Goal: Task Accomplishment & Management: Manage account settings

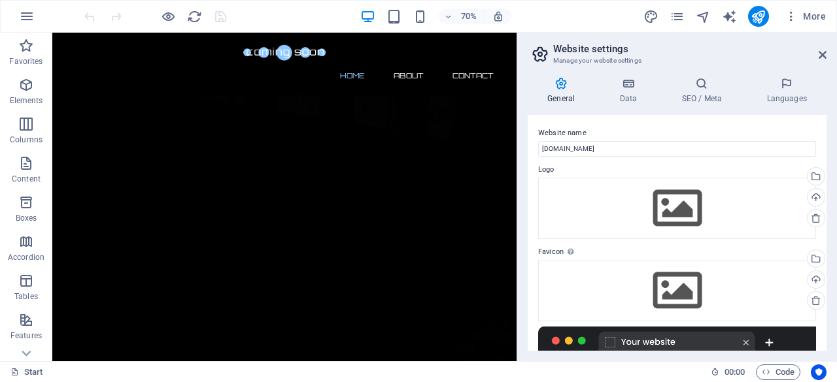
click at [826, 56] on aside "Website settings Manage your website settings General Data SEO / Meta Languages…" at bounding box center [676, 197] width 320 height 329
click at [822, 56] on icon at bounding box center [822, 55] width 8 height 10
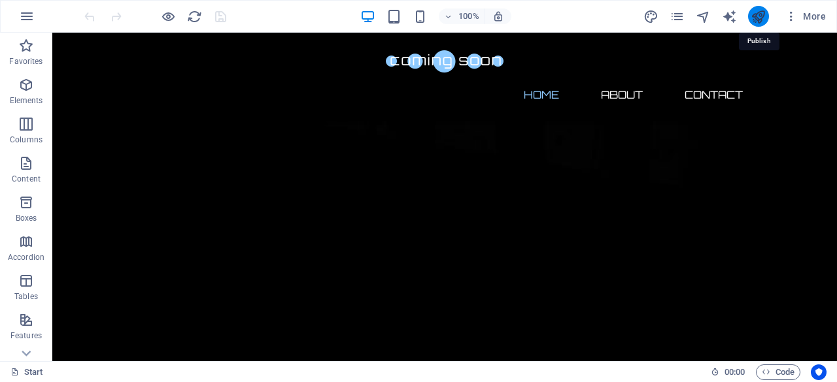
click at [760, 20] on icon "publish" at bounding box center [757, 16] width 15 height 15
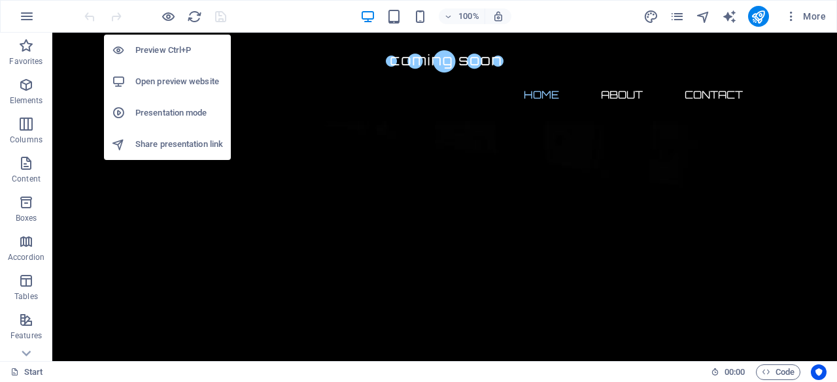
click at [169, 79] on h6 "Open preview website" at bounding box center [179, 82] width 88 height 16
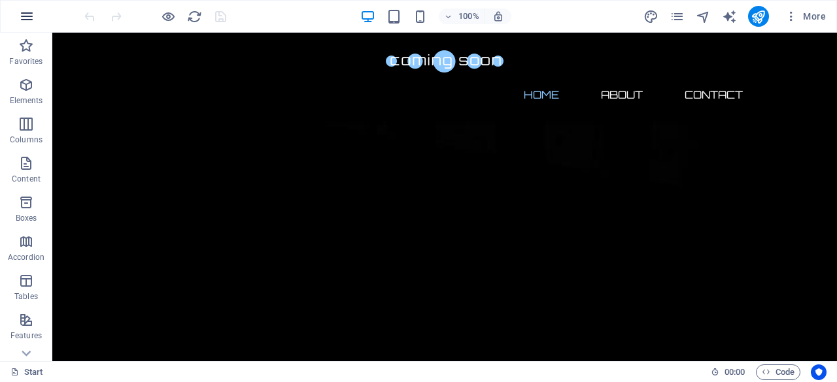
click at [31, 14] on icon "button" at bounding box center [27, 16] width 16 height 16
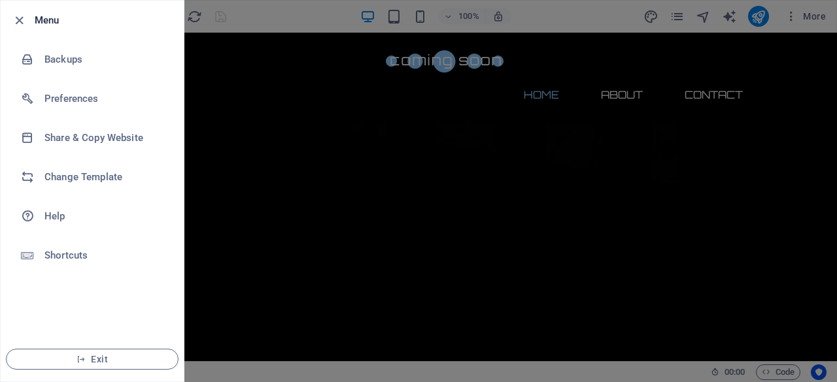
click at [384, 125] on div at bounding box center [418, 191] width 837 height 382
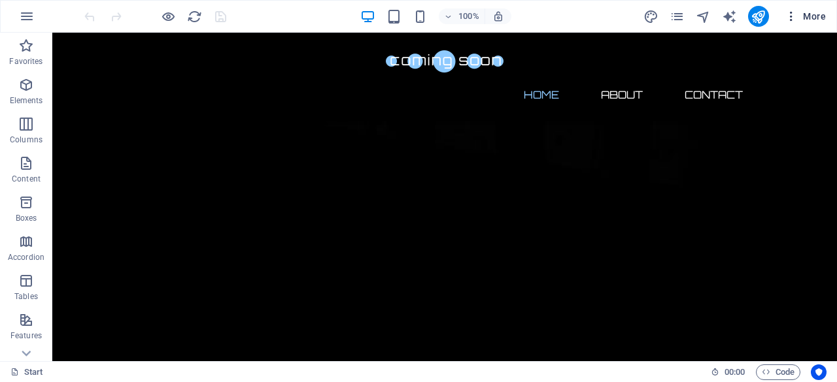
click at [795, 16] on icon "button" at bounding box center [790, 16] width 13 height 13
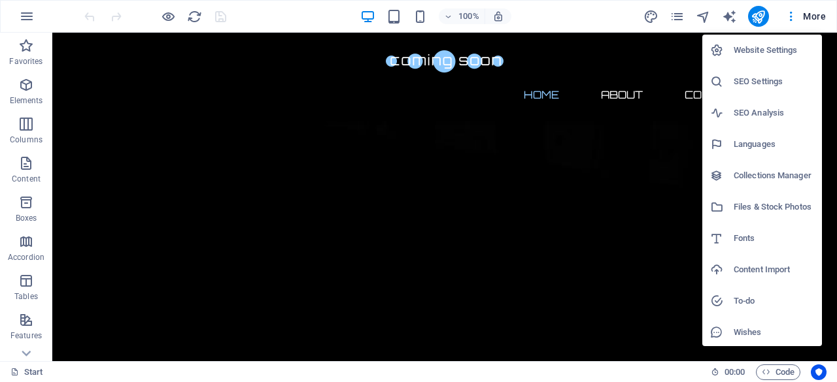
click at [769, 54] on h6 "Website Settings" at bounding box center [773, 50] width 80 height 16
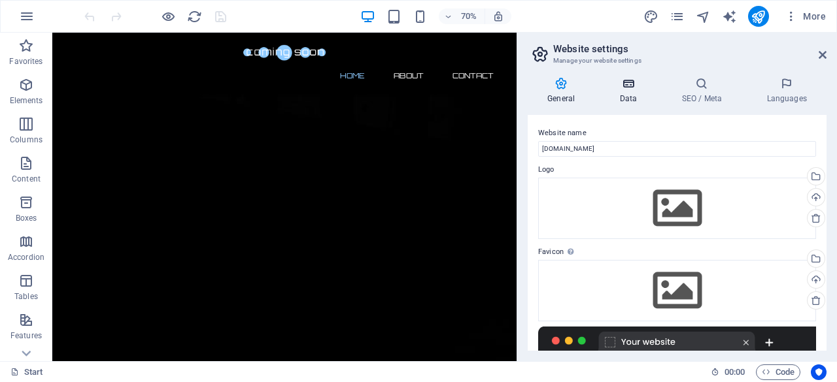
click at [634, 91] on h4 "Data" at bounding box center [630, 90] width 62 height 27
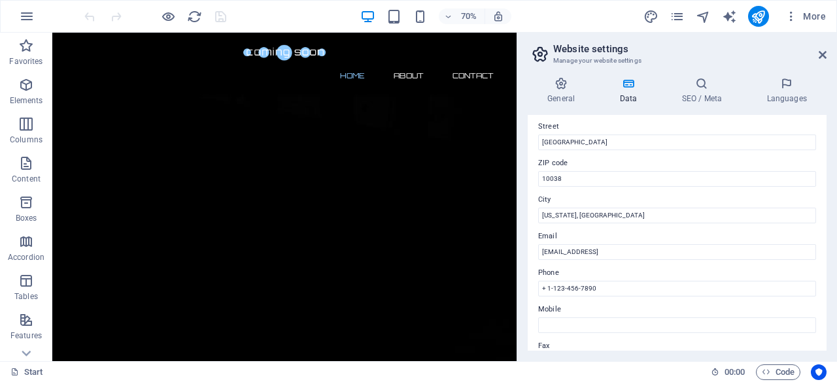
scroll to position [145, 0]
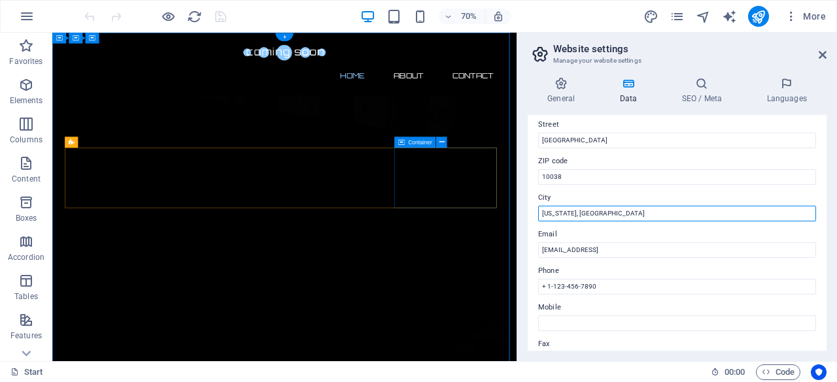
drag, startPoint x: 647, startPoint y: 243, endPoint x: 669, endPoint y: 282, distance: 45.4
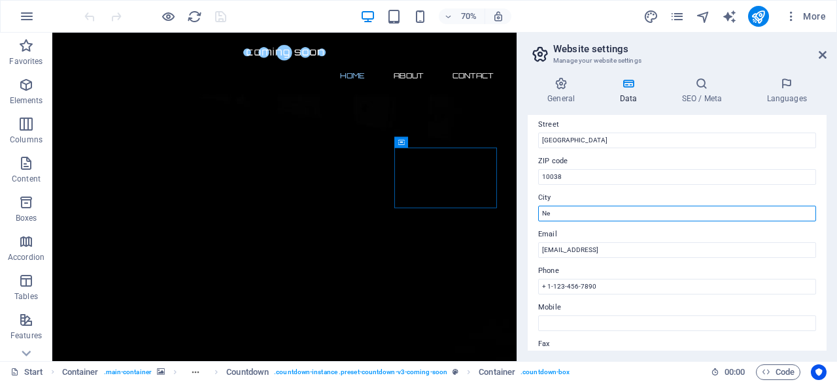
type input "N"
type input "watford"
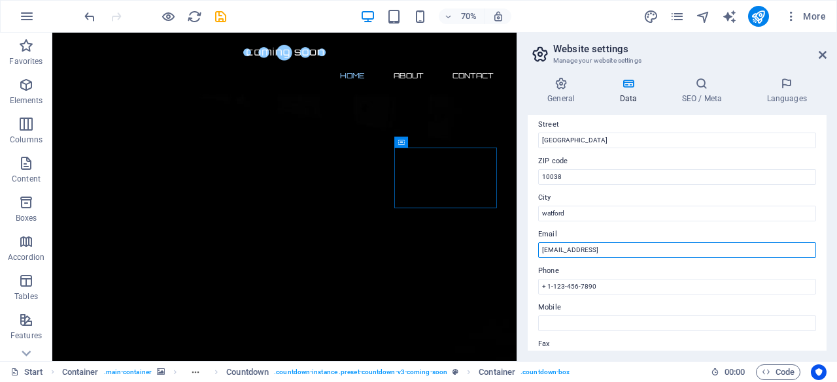
click at [584, 246] on input "[EMAIL_ADDRESS]" at bounding box center [677, 251] width 278 height 16
drag, startPoint x: 686, startPoint y: 246, endPoint x: 518, endPoint y: 255, distance: 168.9
click at [518, 255] on aside "Website settings Manage your website settings General Data SEO / Meta Languages…" at bounding box center [676, 197] width 320 height 329
type input "[EMAIL_ADDRESS][DOMAIN_NAME]"
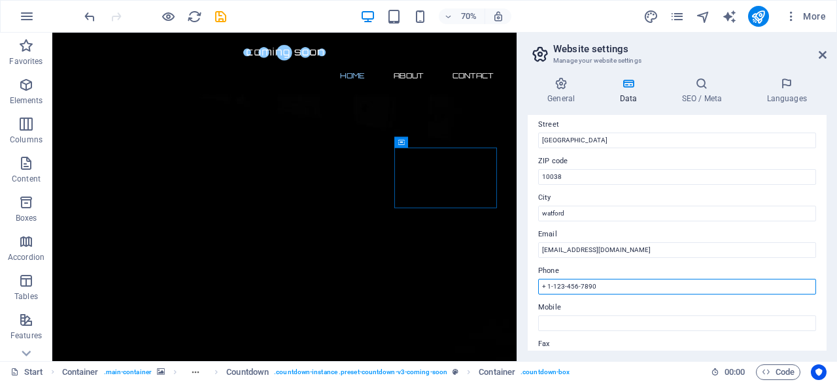
click at [624, 289] on input "+ 1-123-456-7890" at bounding box center [677, 287] width 278 height 16
drag, startPoint x: 547, startPoint y: 286, endPoint x: 631, endPoint y: 295, distance: 85.5
click at [630, 295] on div "Contact data for this website. This can be used everywhere on the website and w…" at bounding box center [677, 233] width 299 height 236
type input "+ 447551729846"
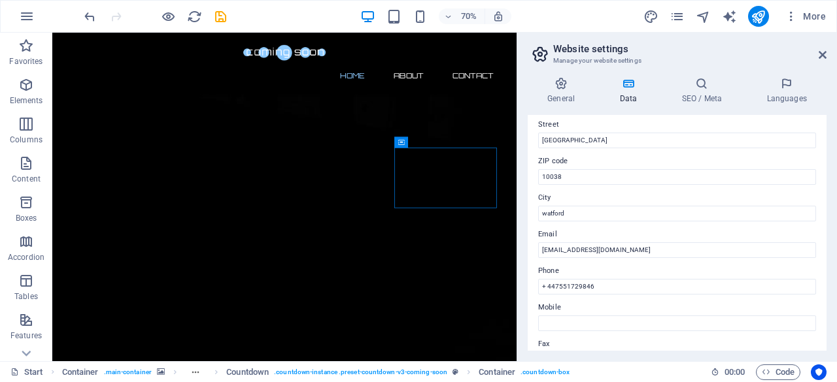
drag, startPoint x: 822, startPoint y: 244, endPoint x: 821, endPoint y: 282, distance: 37.9
click at [820, 280] on div "Contact data for this website. This can be used everywhere on the website and w…" at bounding box center [677, 233] width 299 height 236
click at [822, 288] on div "Contact data for this website. This can be used everywhere on the website and w…" at bounding box center [677, 233] width 299 height 236
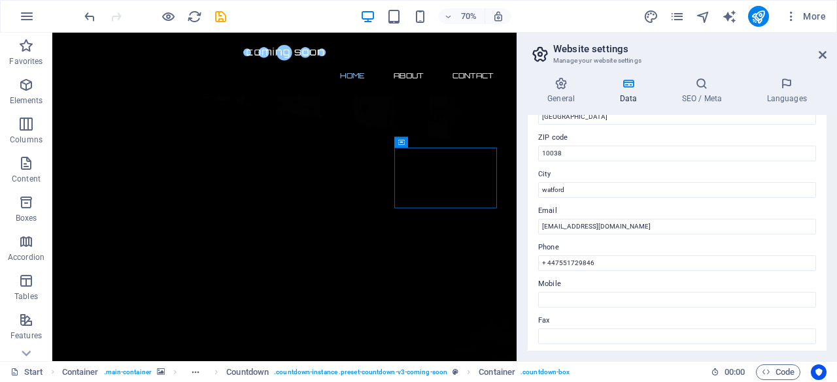
scroll to position [160, 0]
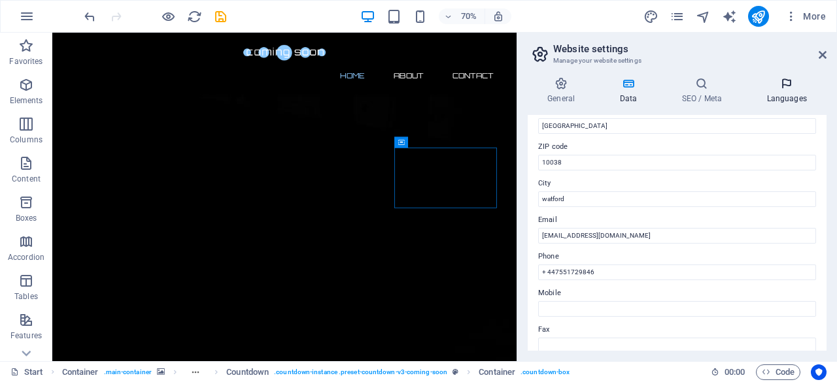
click at [779, 99] on h4 "Languages" at bounding box center [787, 90] width 80 height 27
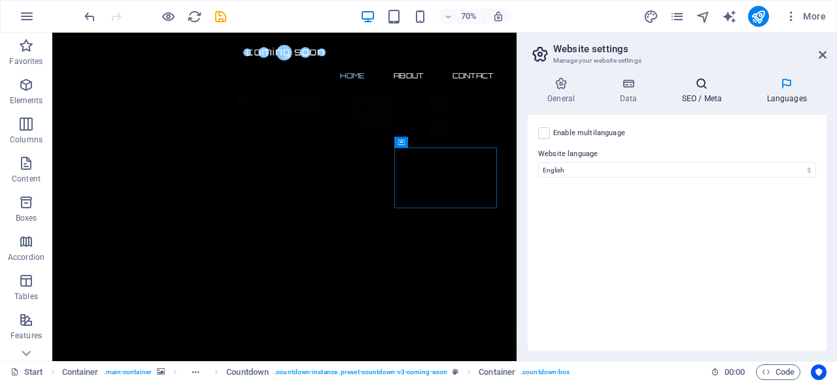
click at [701, 97] on h4 "SEO / Meta" at bounding box center [704, 90] width 85 height 27
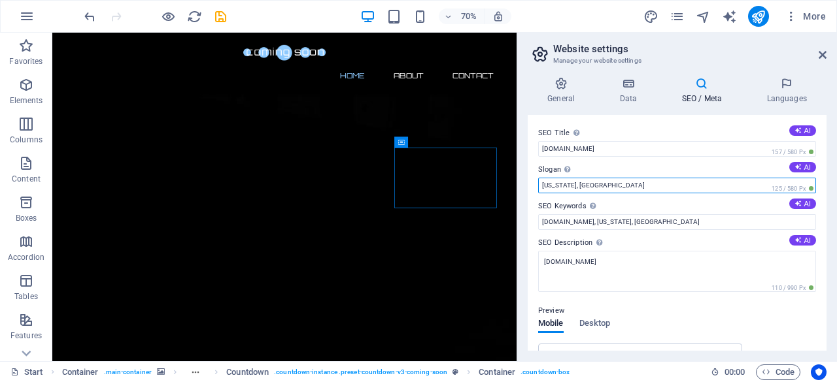
drag, startPoint x: 612, startPoint y: 184, endPoint x: 520, endPoint y: 176, distance: 92.5
click at [520, 176] on div "General Data SEO / Meta Languages Website name [DOMAIN_NAME] Logo Drag files he…" at bounding box center [677, 214] width 320 height 295
type input "comingsoon"
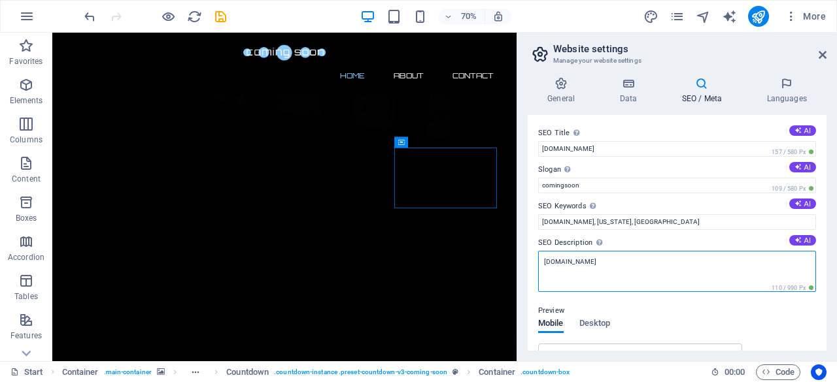
click at [602, 261] on textarea "[DOMAIN_NAME]" at bounding box center [677, 271] width 278 height 41
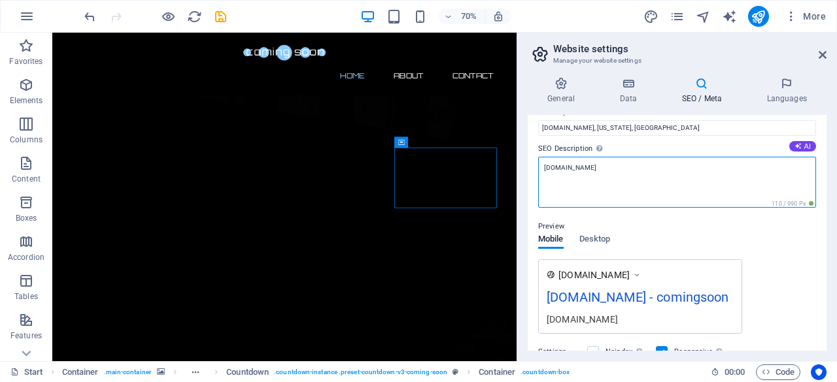
scroll to position [90, 0]
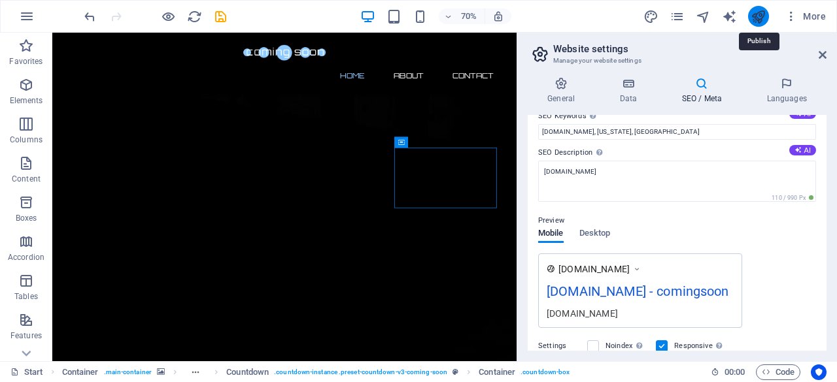
click at [754, 16] on icon "publish" at bounding box center [757, 16] width 15 height 15
